Goal: Task Accomplishment & Management: Use online tool/utility

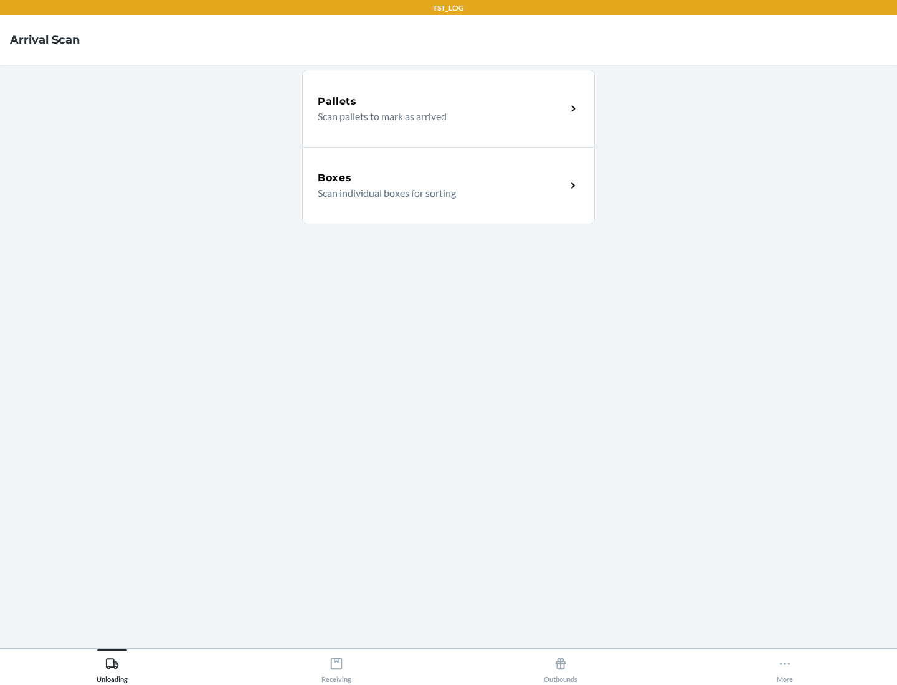
click at [441, 178] on div "Boxes" at bounding box center [442, 178] width 248 height 15
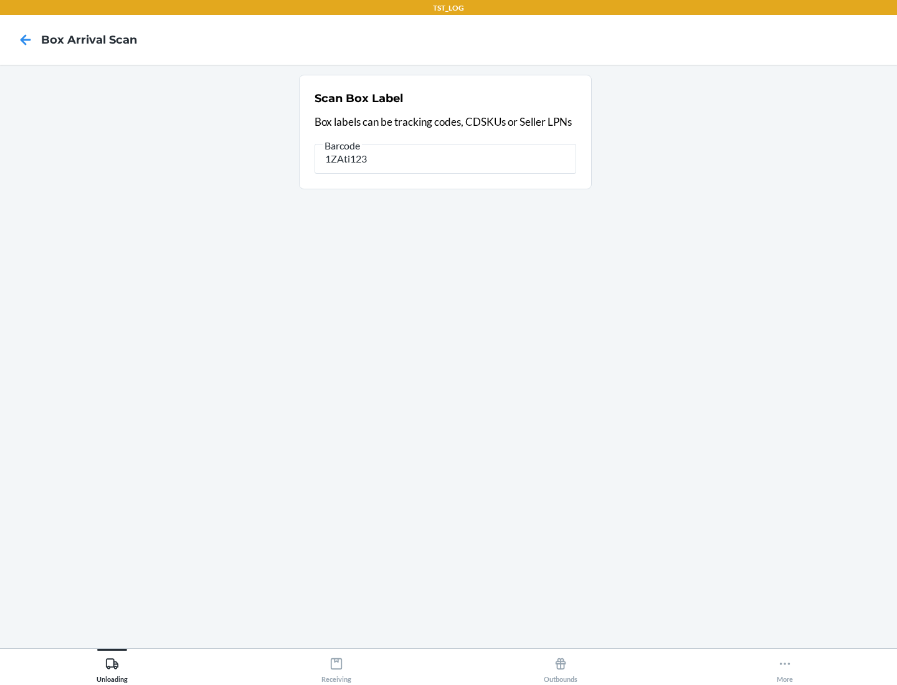
type input "1ZAti123"
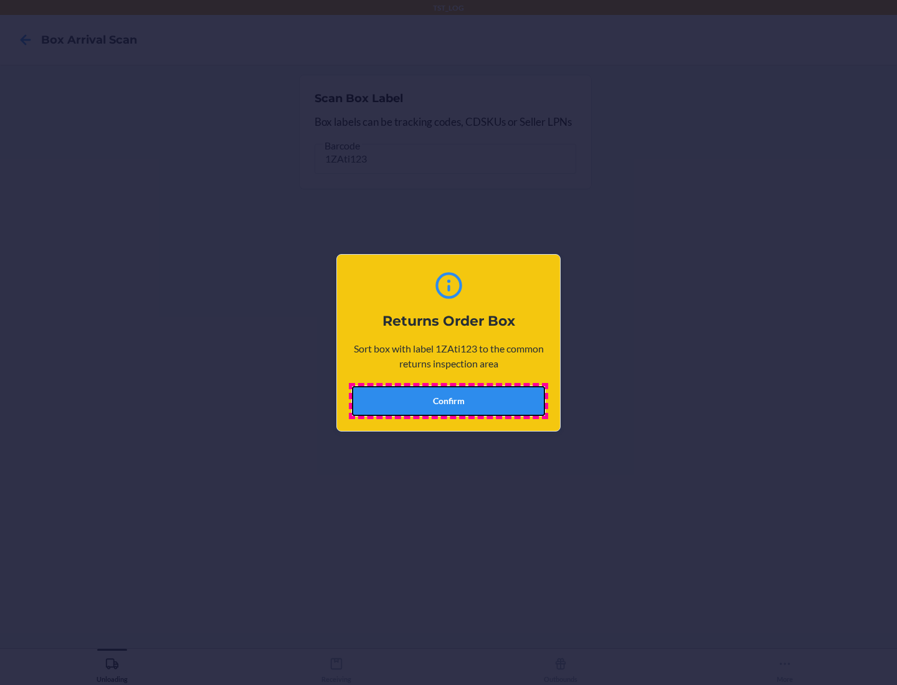
click at [448, 400] on button "Confirm" at bounding box center [448, 401] width 193 height 30
